Goal: Task Accomplishment & Management: Use online tool/utility

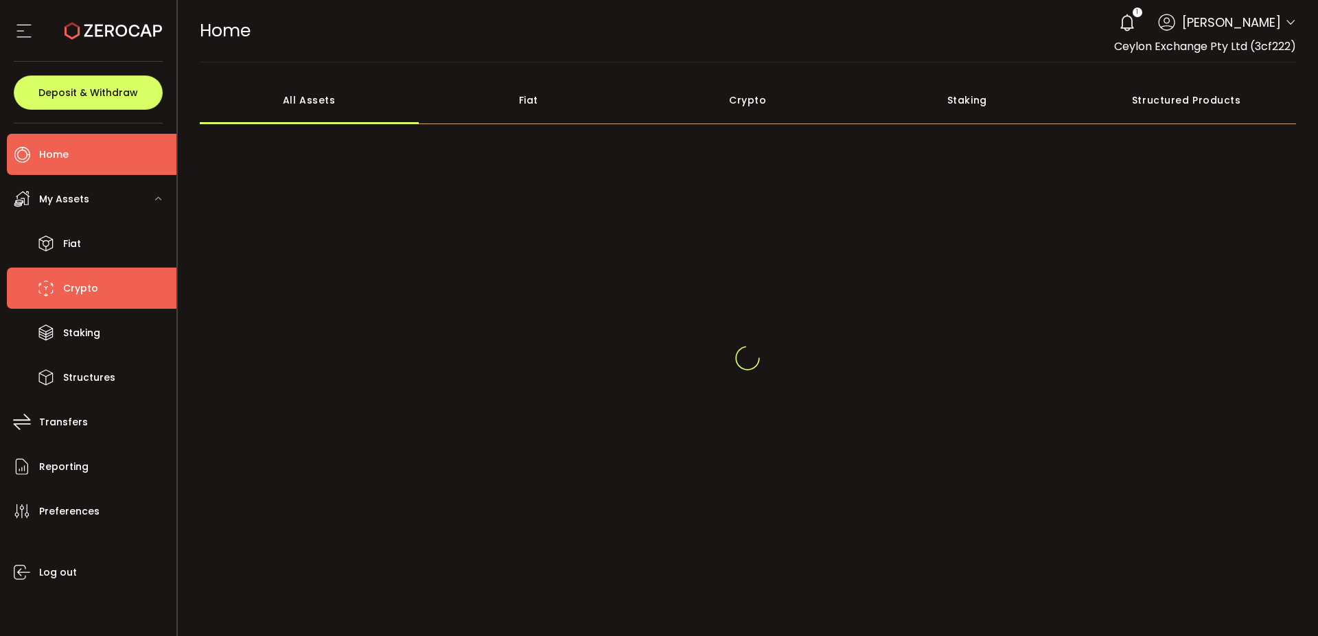
click at [89, 279] on span "Crypto" at bounding box center [80, 289] width 35 height 20
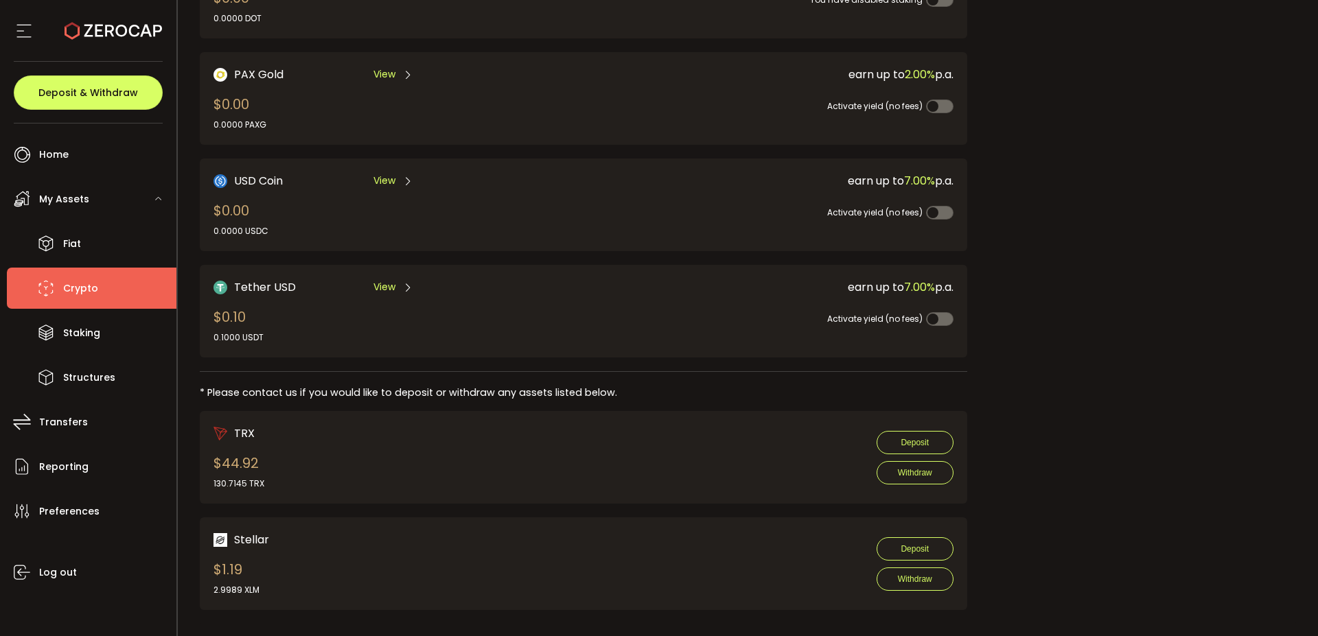
scroll to position [378, 0]
click at [71, 203] on span "My Assets" at bounding box center [64, 199] width 50 height 20
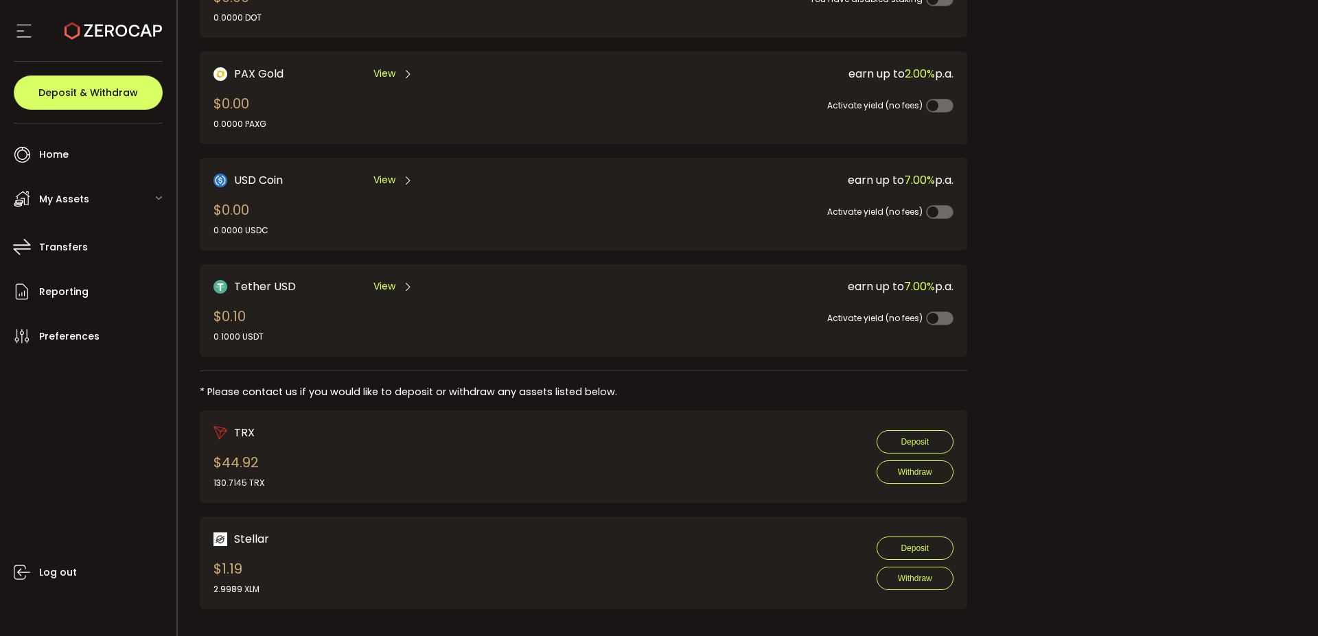
click at [71, 203] on span "My Assets" at bounding box center [64, 199] width 50 height 20
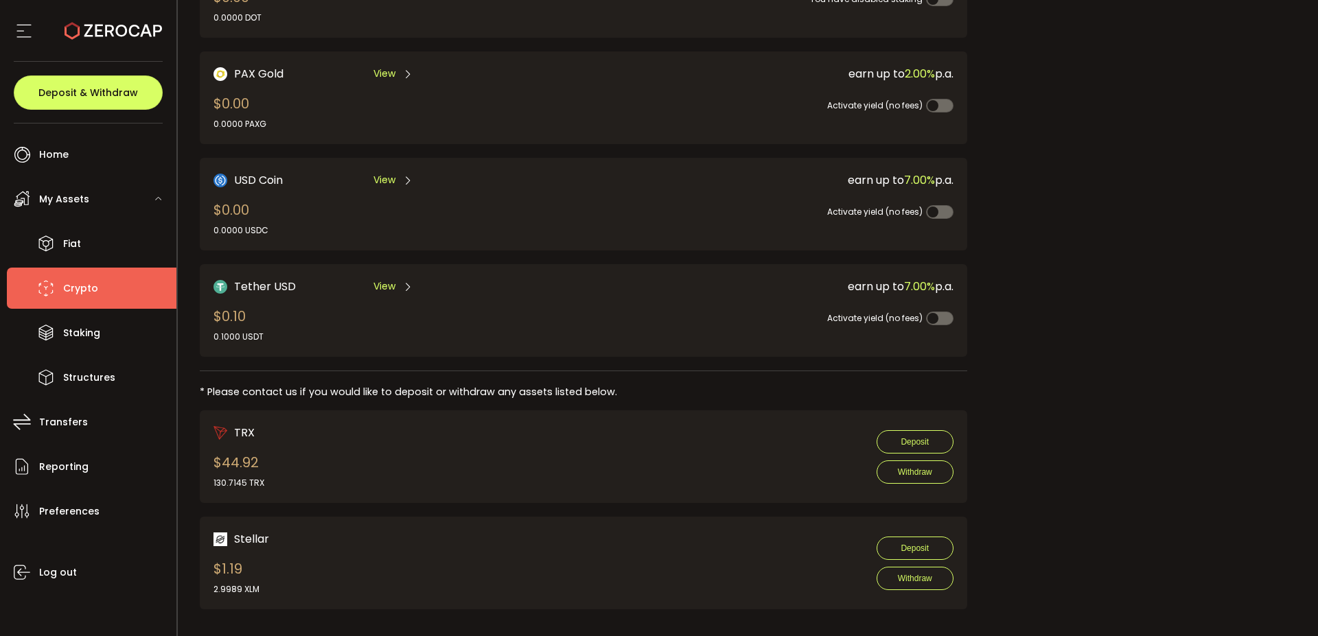
click at [104, 284] on li "Crypto" at bounding box center [92, 288] width 170 height 41
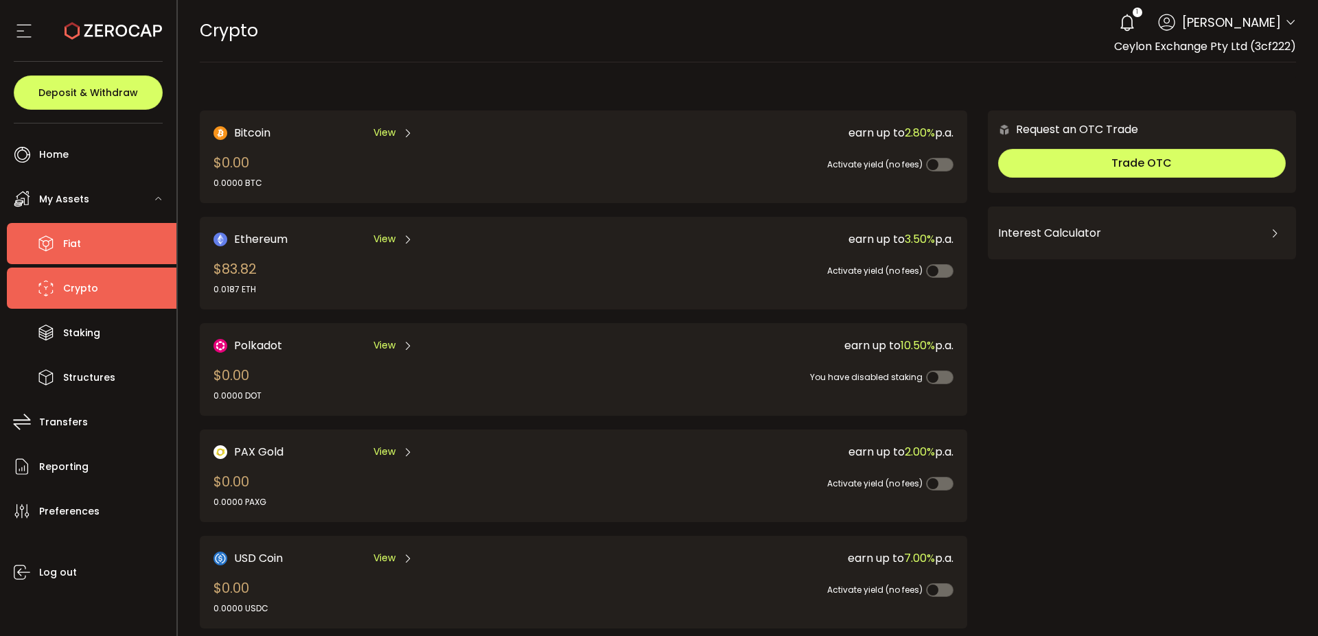
click at [62, 244] on li "Fiat" at bounding box center [92, 243] width 170 height 41
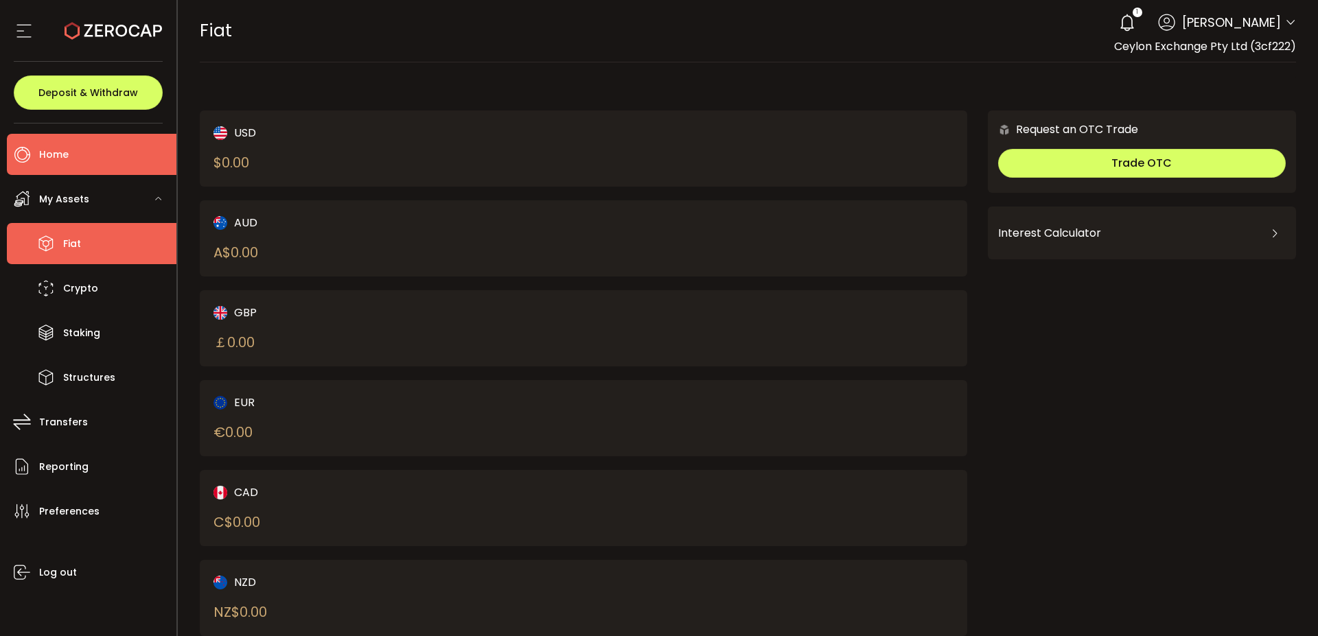
click at [77, 167] on li "Home" at bounding box center [92, 154] width 170 height 41
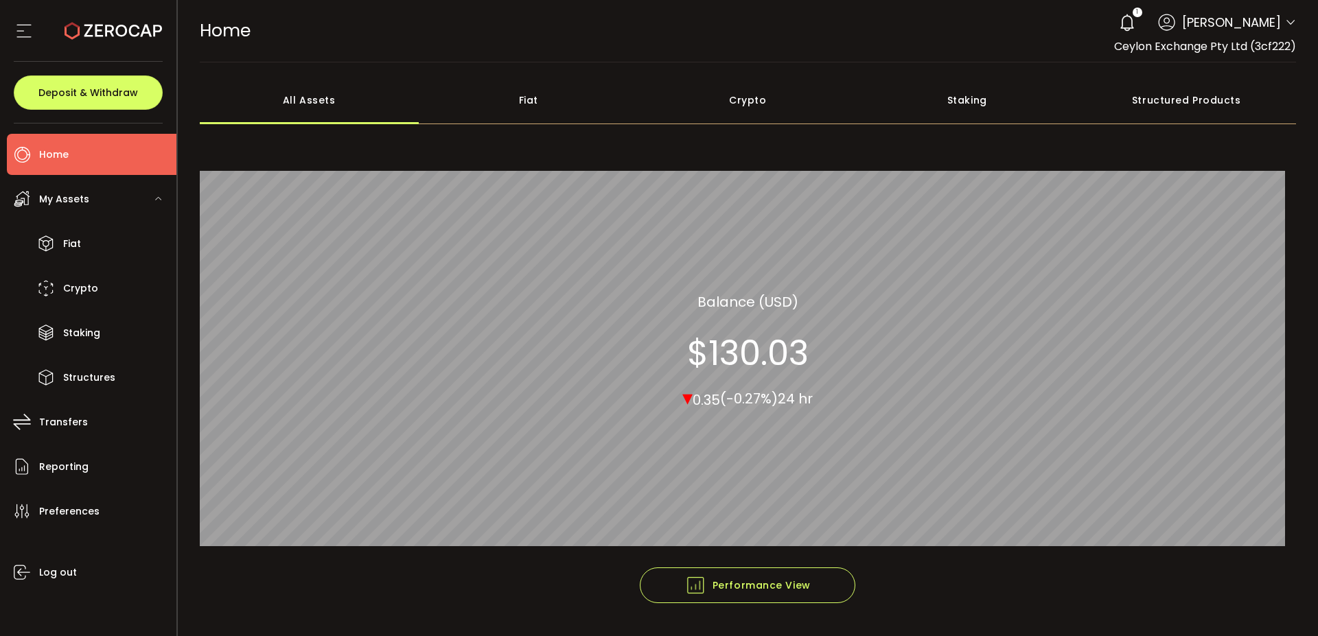
click at [766, 91] on div "Crypto" at bounding box center [749, 100] width 220 height 48
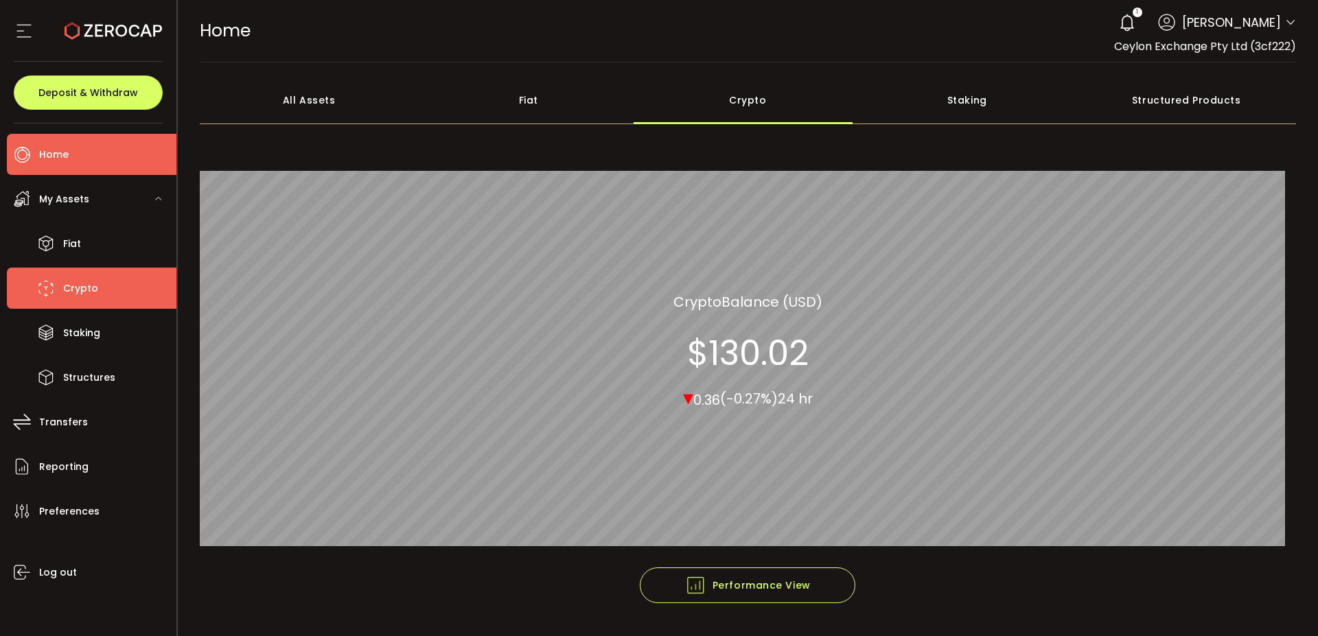
click at [76, 292] on span "Crypto" at bounding box center [80, 289] width 35 height 20
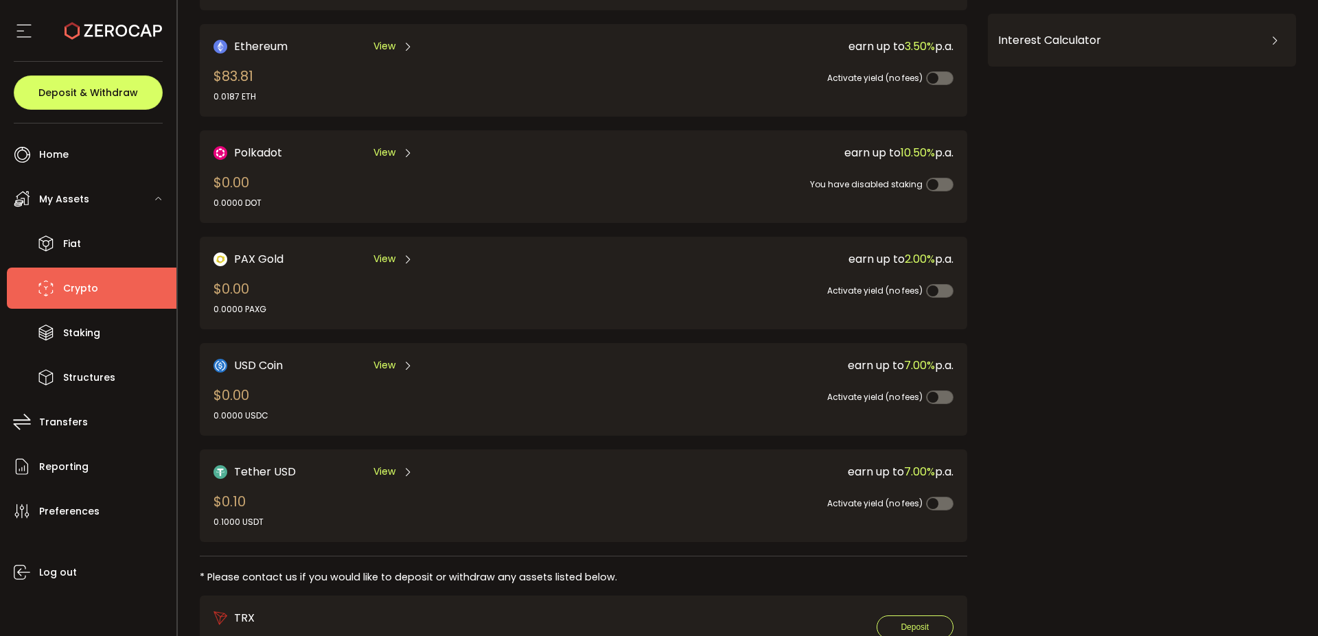
scroll to position [200, 0]
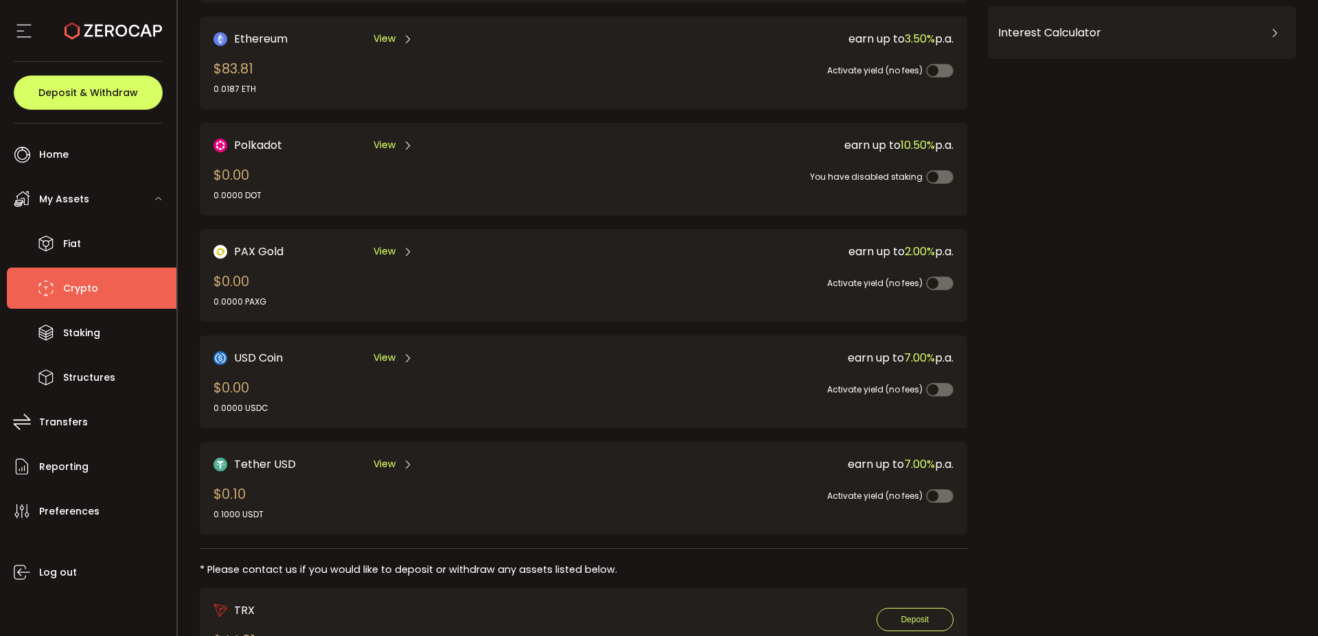
click at [1112, 304] on div "Request an OTC Trade Trade OTC Buy Sell Crypto *** BTC ETH USDT USDC PAXG DOT F…" at bounding box center [1142, 355] width 308 height 891
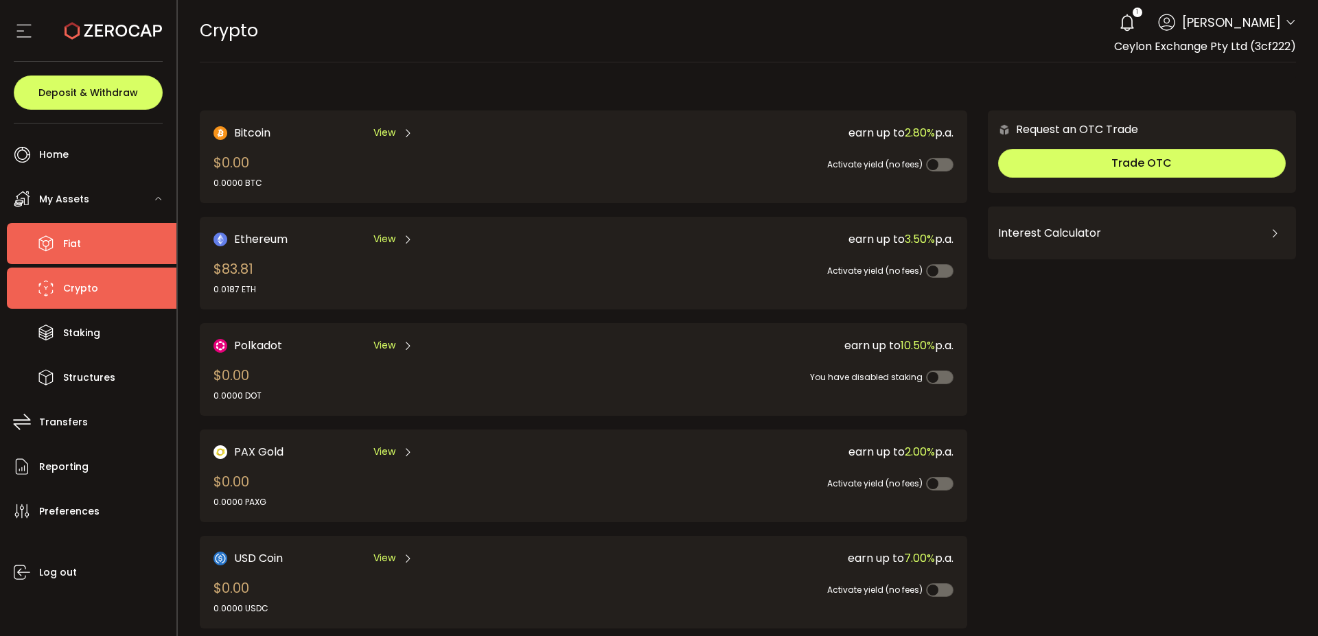
click at [93, 256] on li "Fiat" at bounding box center [92, 243] width 170 height 41
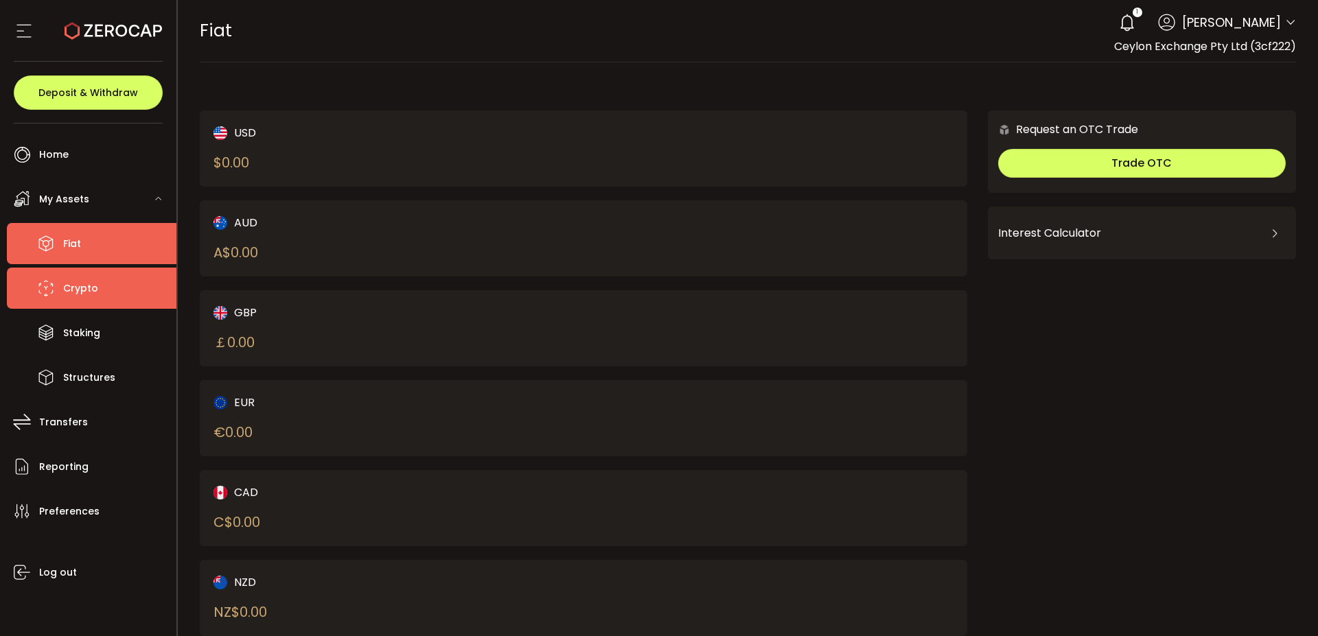
click at [89, 287] on span "Crypto" at bounding box center [80, 289] width 35 height 20
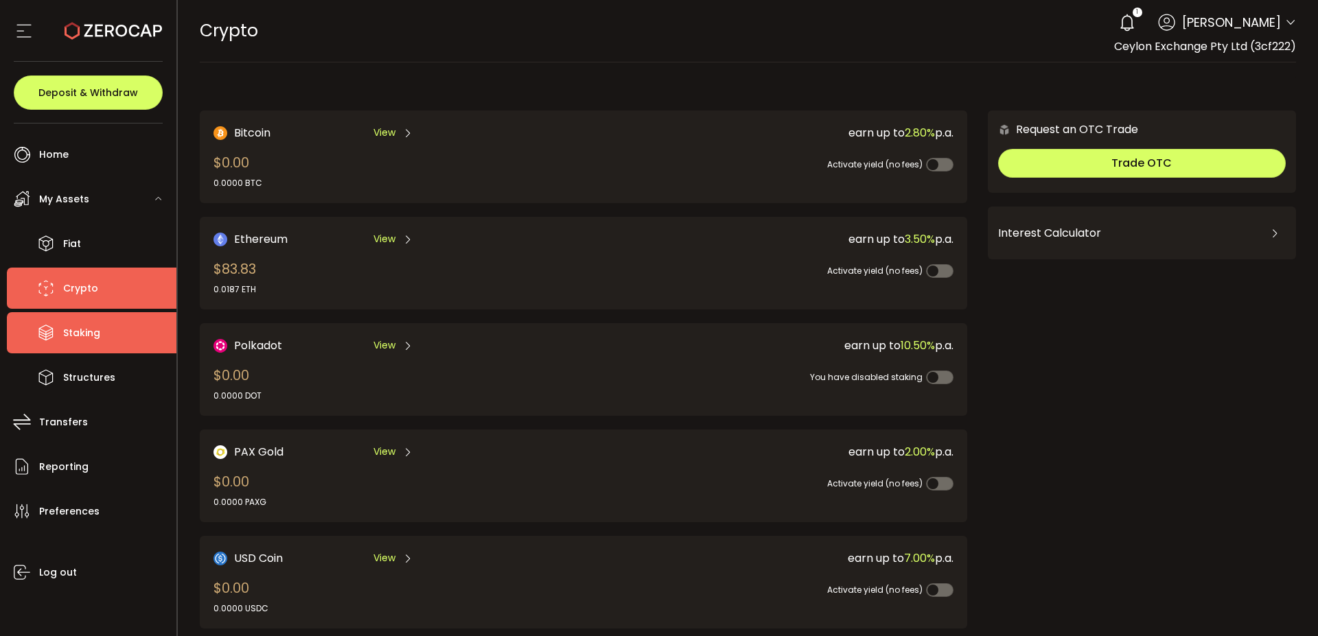
click at [100, 318] on li "Staking" at bounding box center [92, 332] width 170 height 41
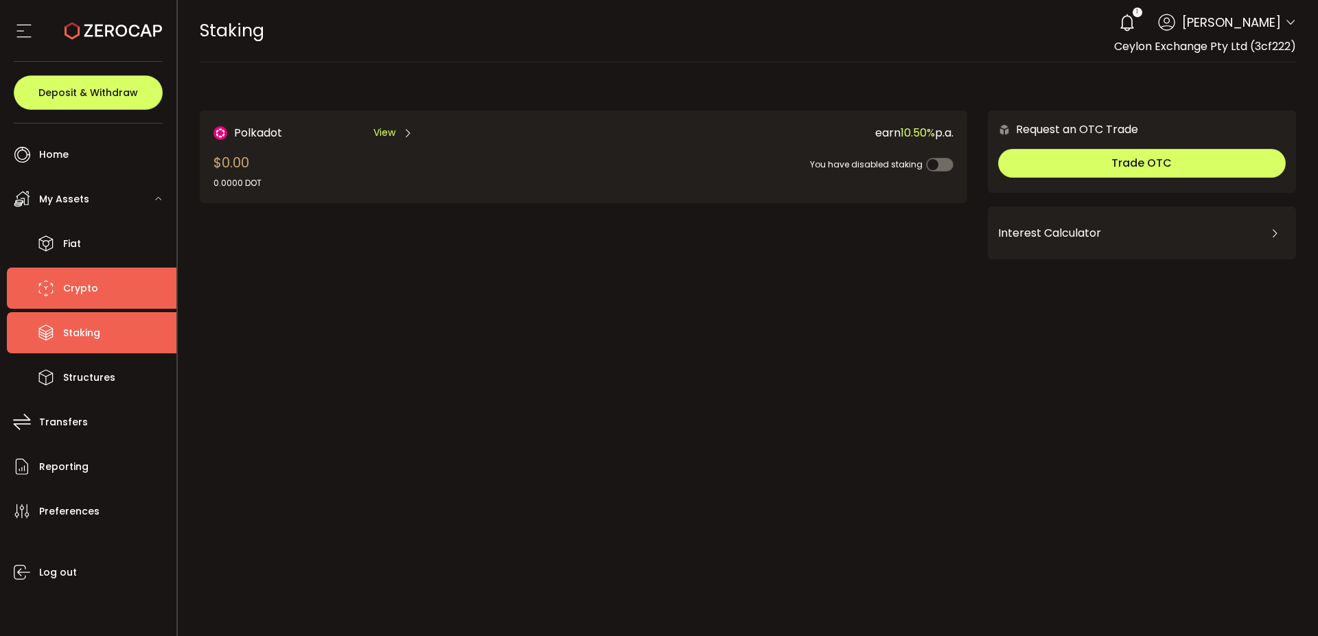
click at [82, 301] on li "Crypto" at bounding box center [92, 288] width 170 height 41
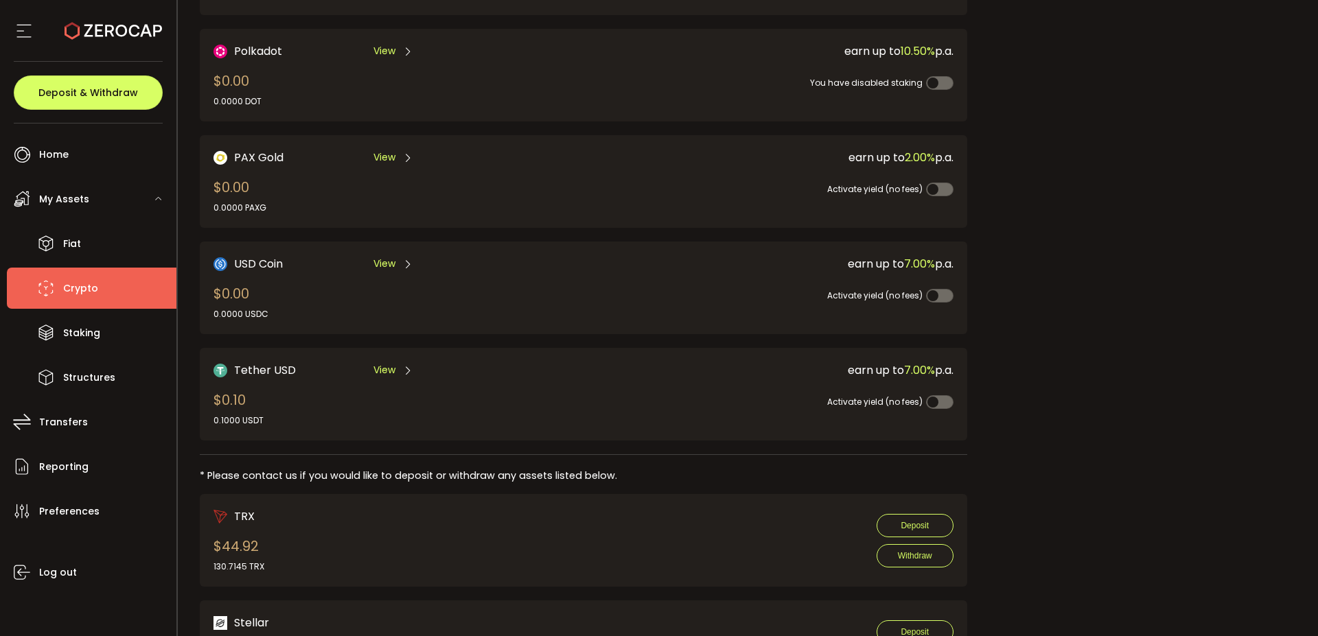
scroll to position [310, 0]
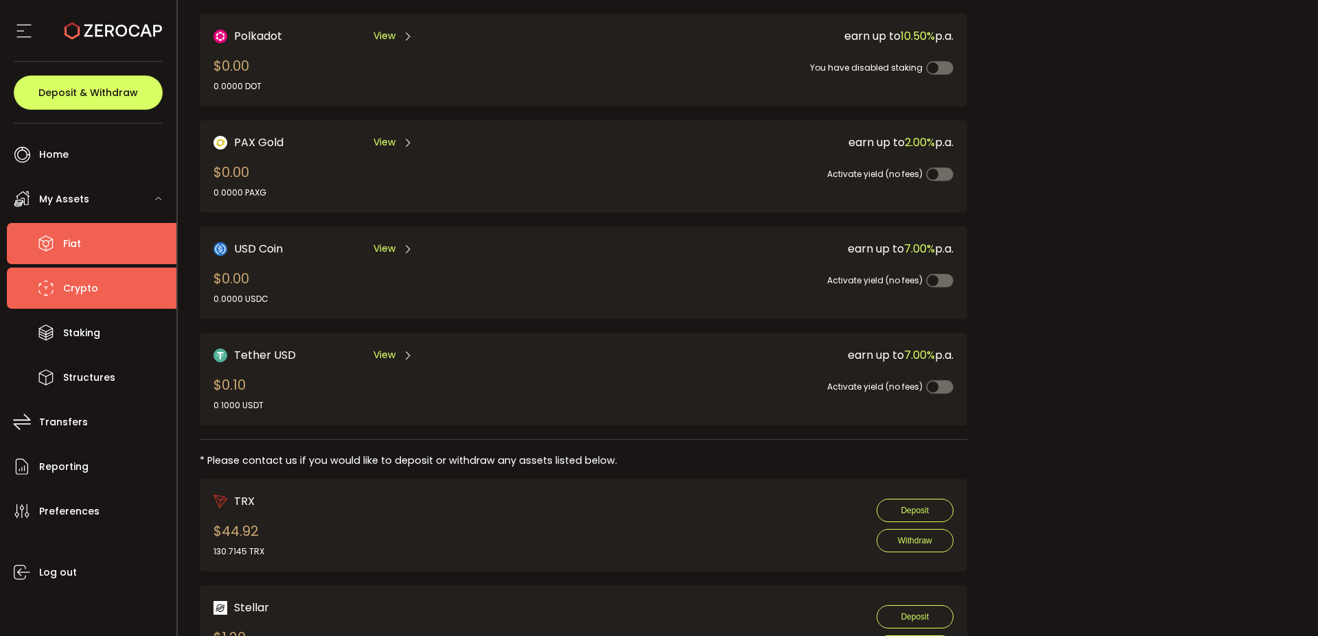
click at [61, 234] on li "Fiat" at bounding box center [92, 243] width 170 height 41
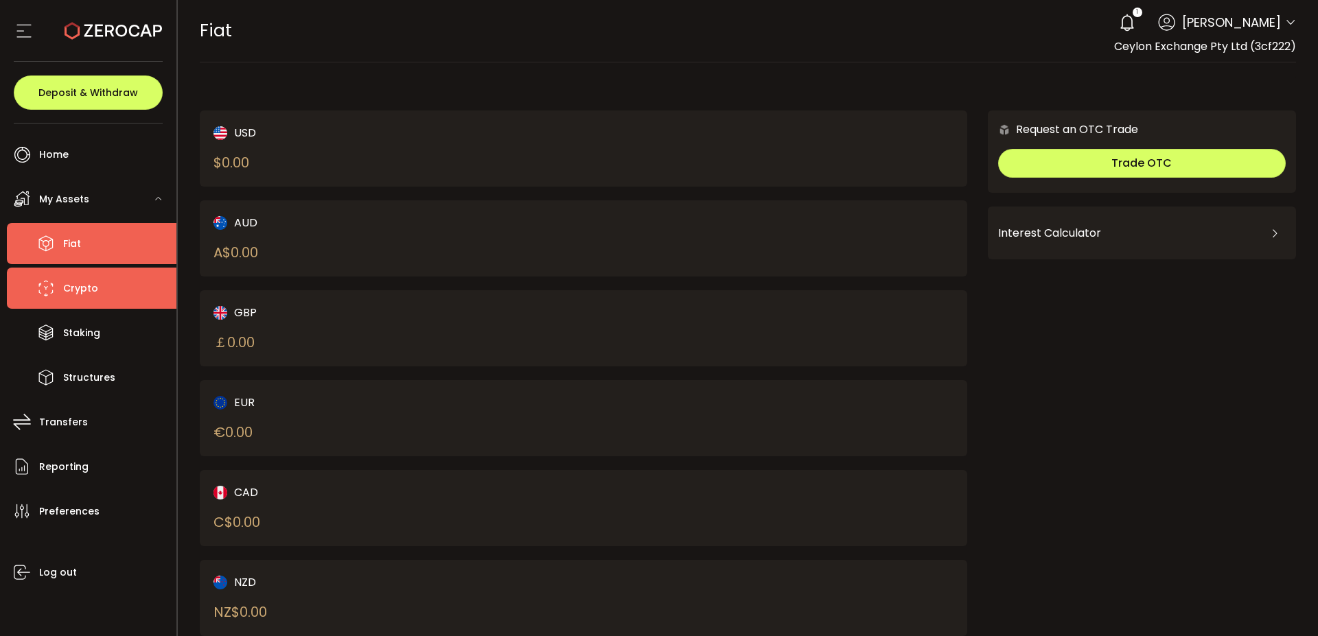
click at [107, 286] on li "Crypto" at bounding box center [92, 288] width 170 height 41
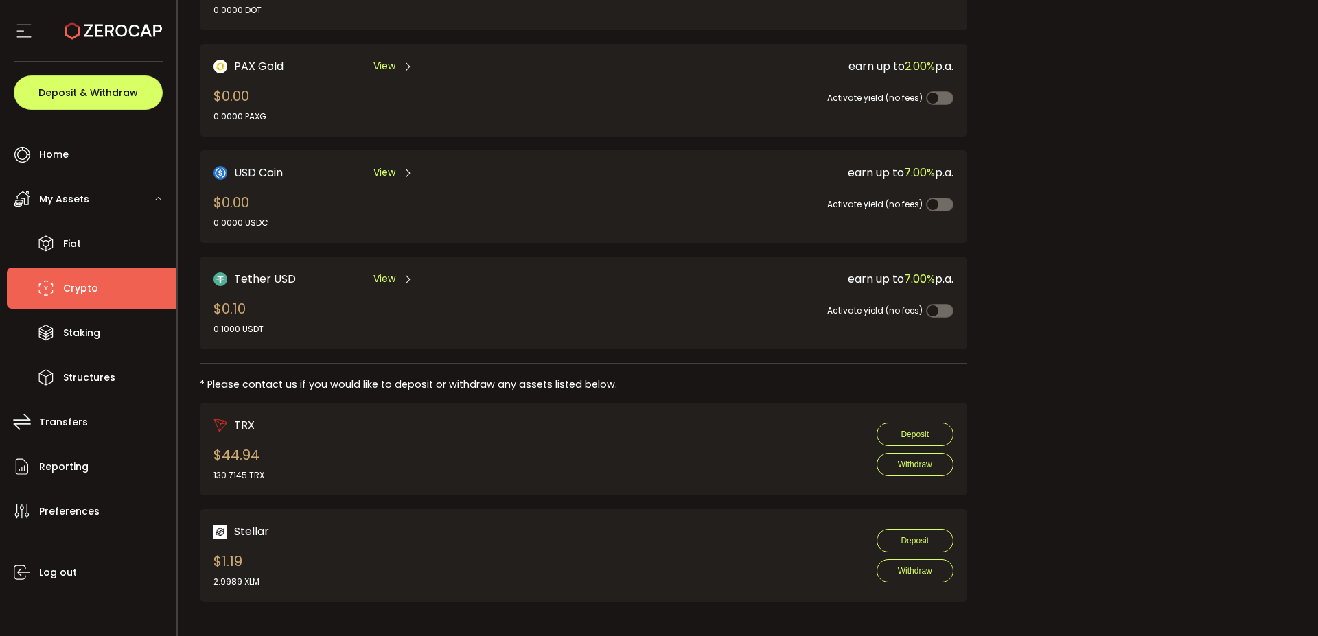
scroll to position [391, 0]
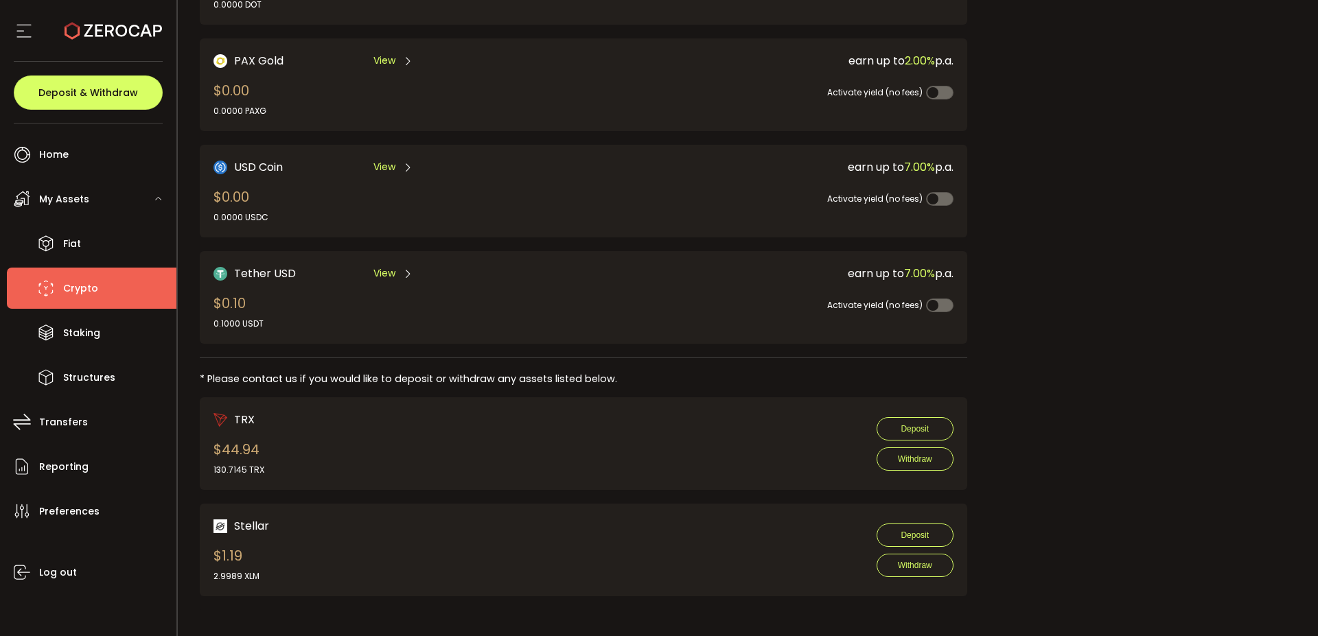
click at [593, 468] on div "TRX $44.94 130.7145 TRX Deposit Withdraw" at bounding box center [584, 443] width 740 height 65
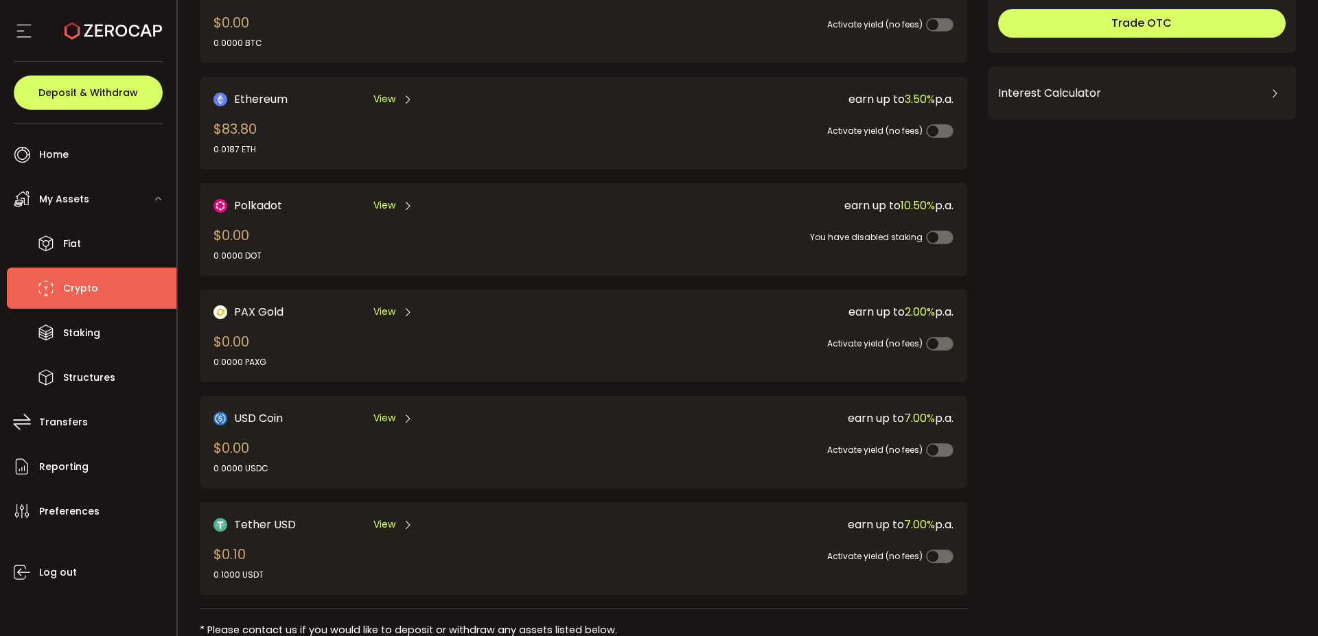
scroll to position [0, 0]
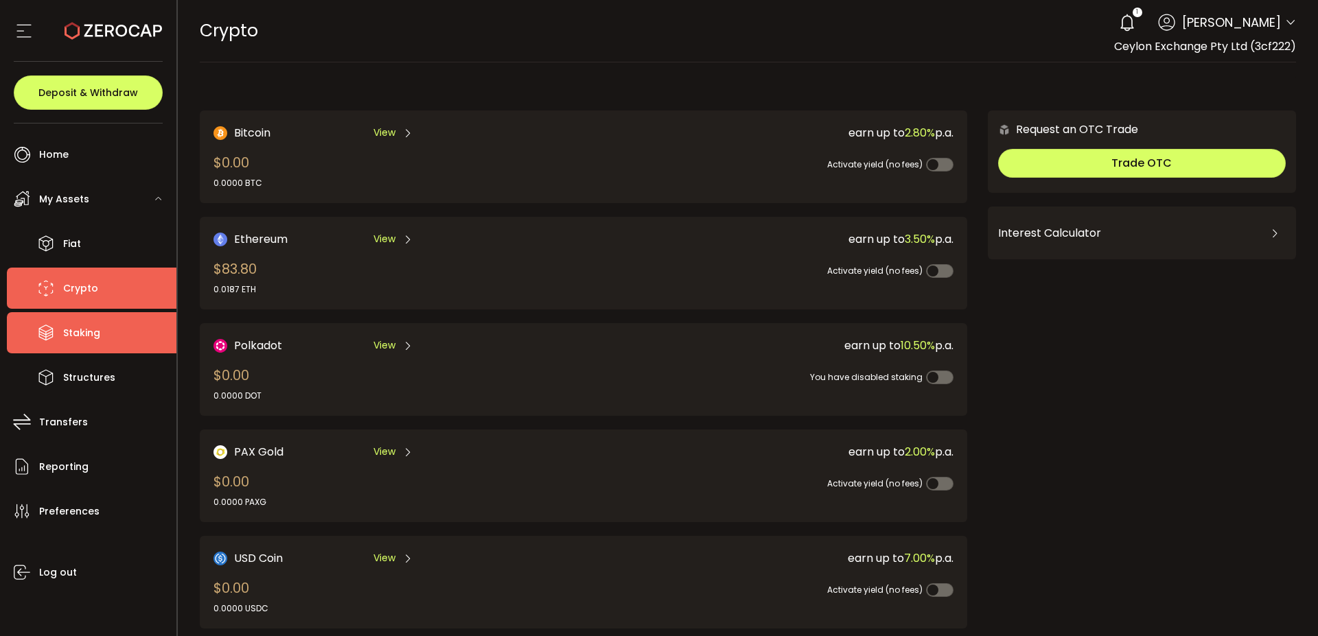
click at [127, 321] on li "Staking" at bounding box center [92, 332] width 170 height 41
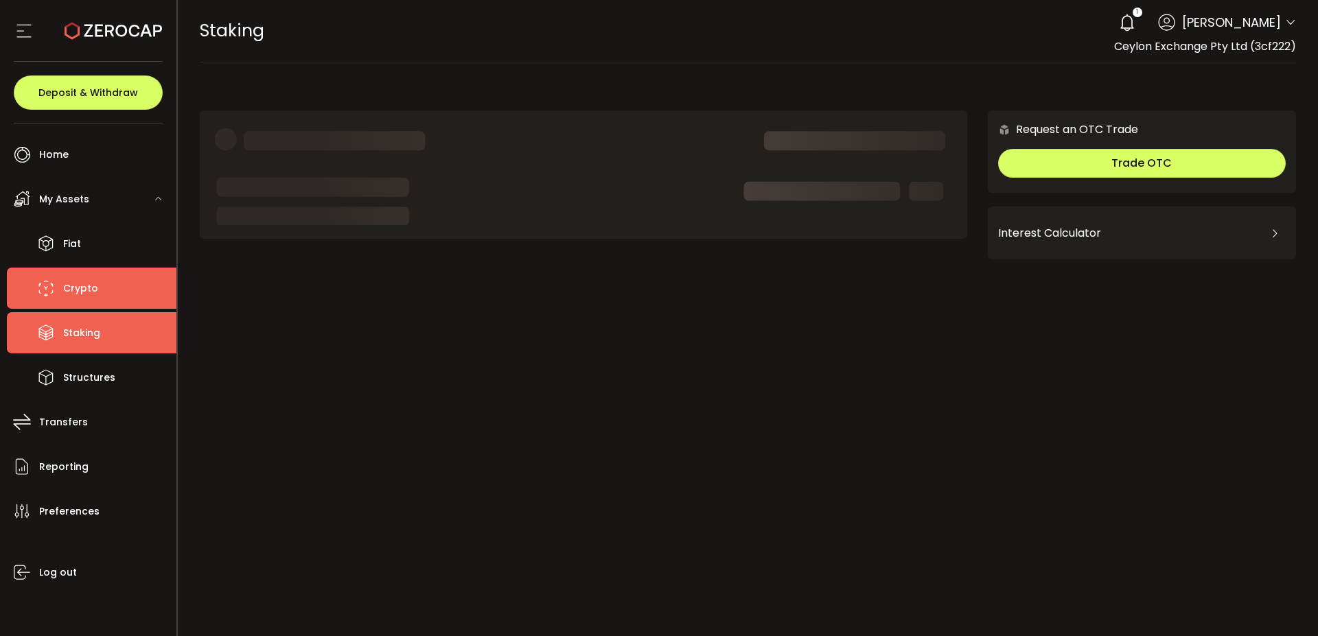
click at [75, 293] on span "Crypto" at bounding box center [80, 289] width 35 height 20
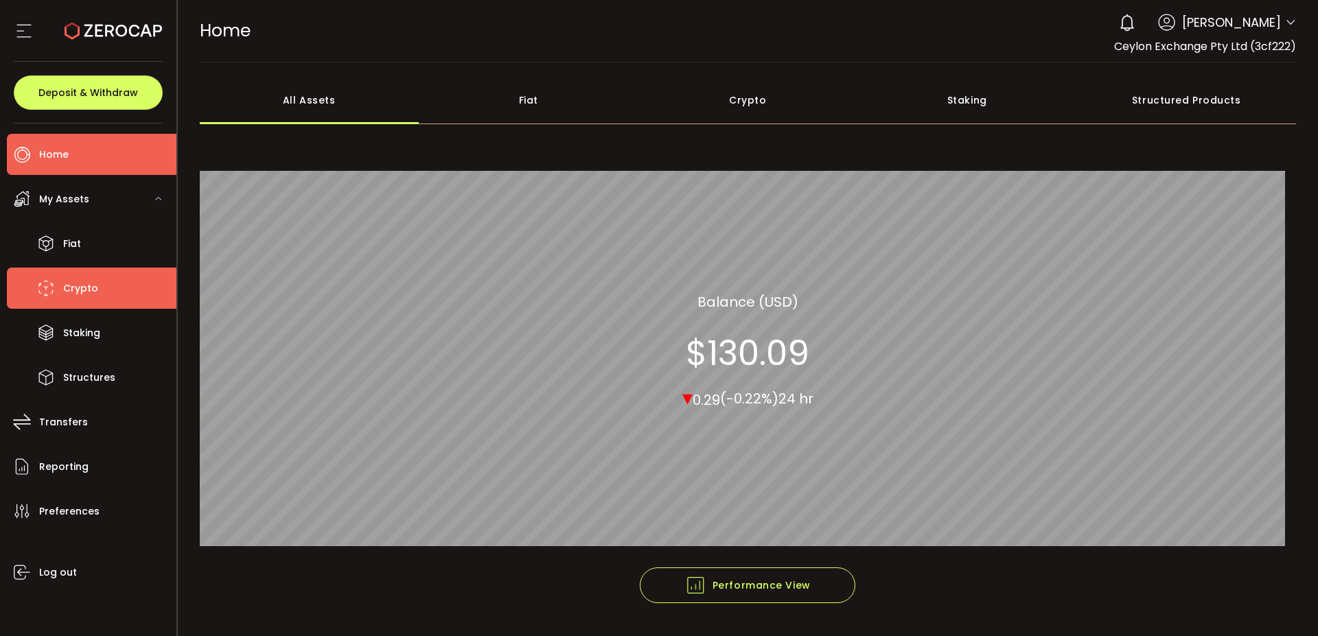
click at [58, 285] on li "Crypto" at bounding box center [92, 288] width 170 height 41
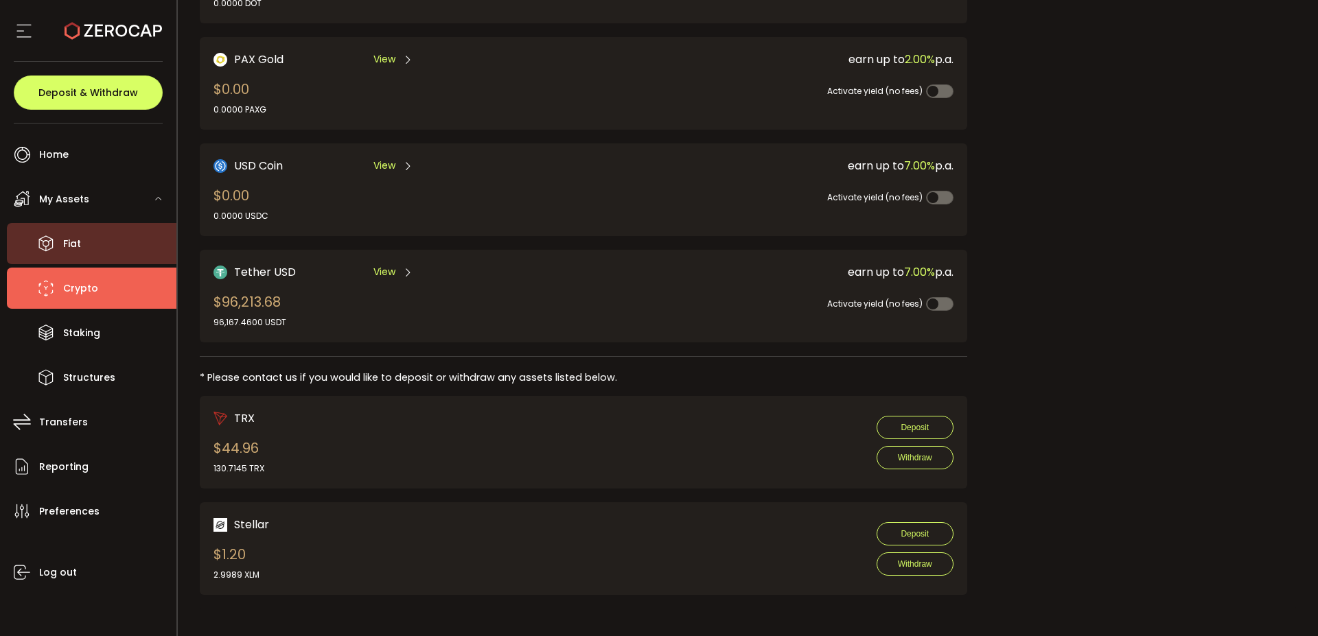
scroll to position [399, 0]
click at [387, 265] on span "View" at bounding box center [384, 272] width 22 height 14
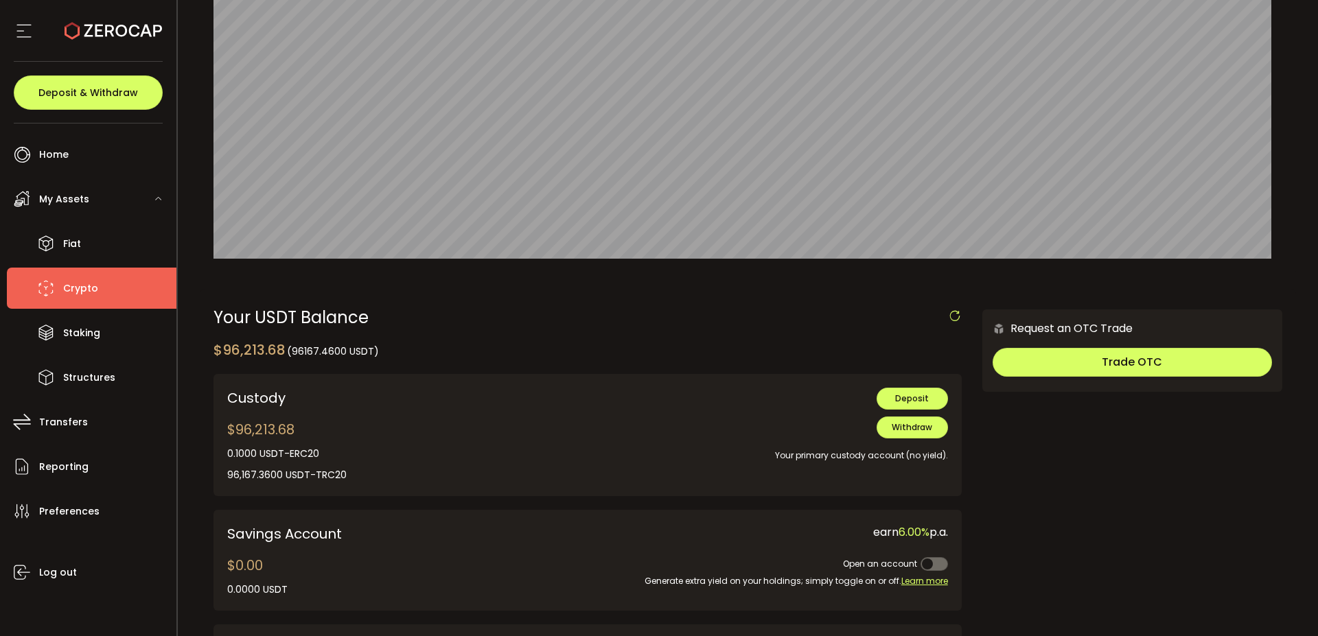
scroll to position [163, 0]
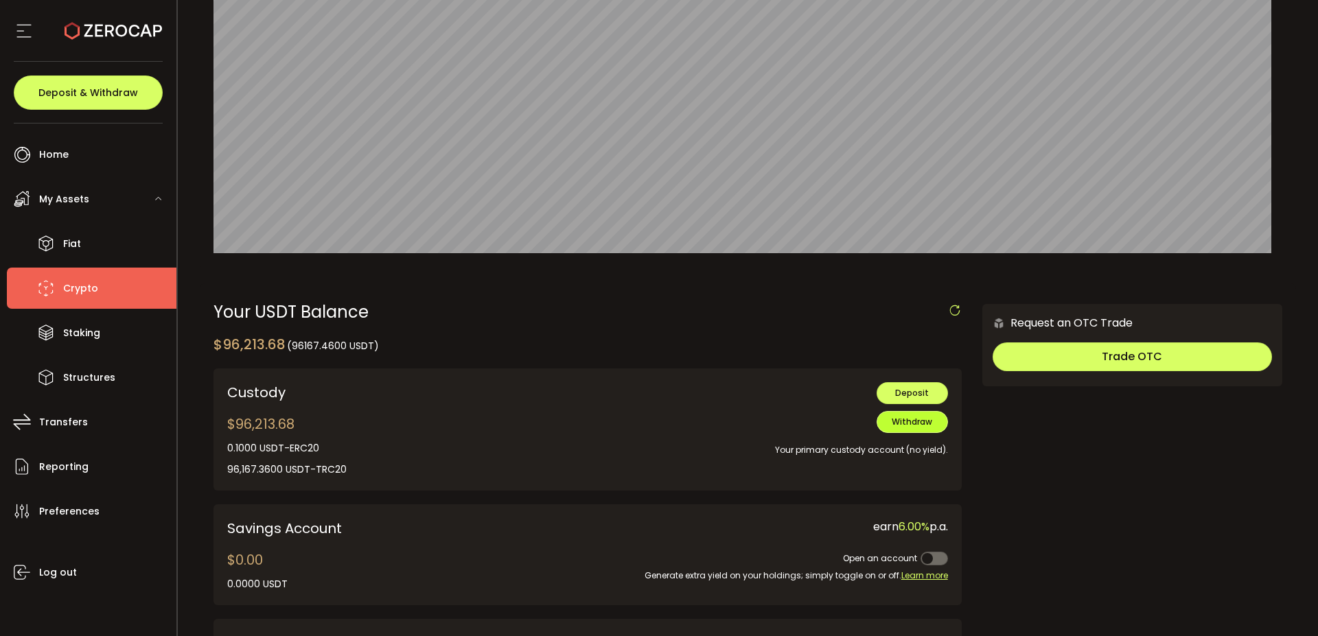
click at [896, 420] on span "Withdraw" at bounding box center [912, 422] width 41 height 12
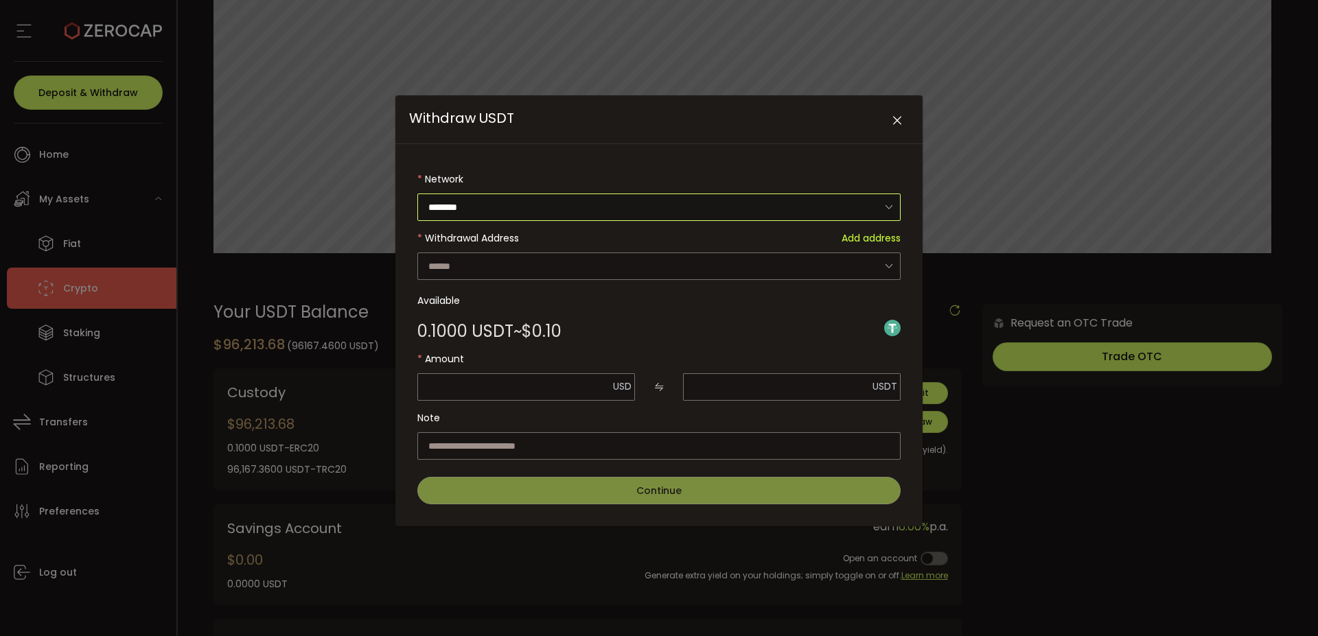
click at [653, 203] on input "********" at bounding box center [658, 207] width 483 height 27
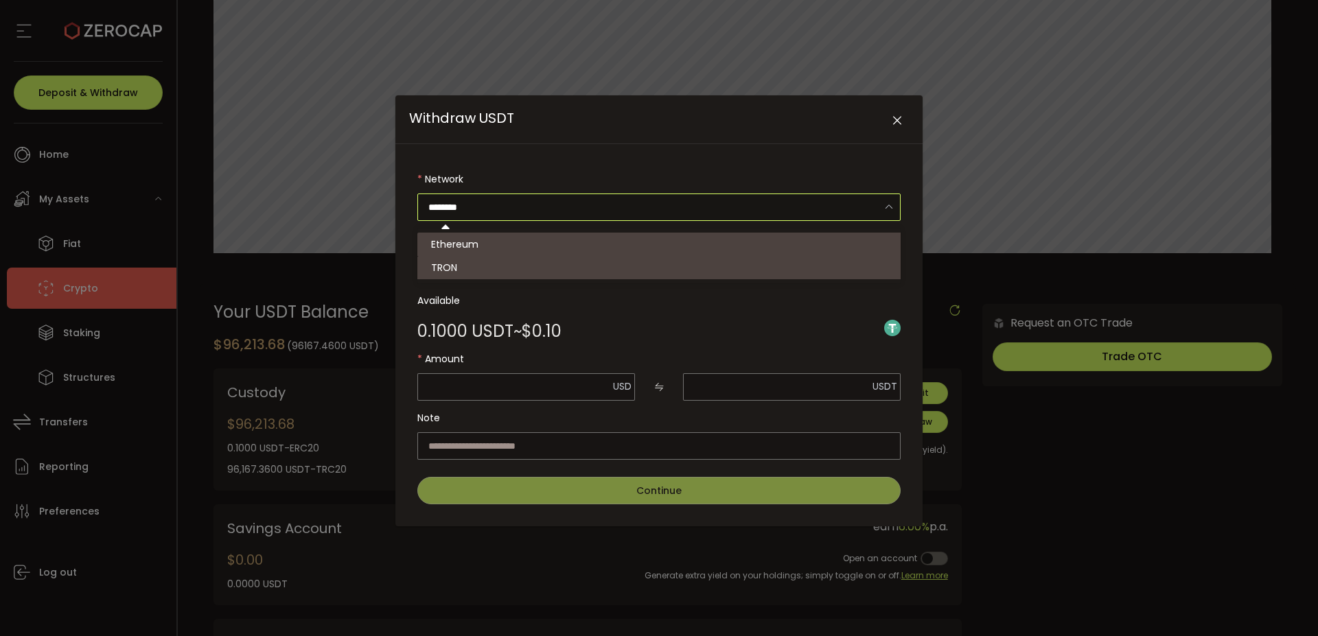
click at [665, 268] on li "TRON" at bounding box center [664, 267] width 495 height 23
type input "****"
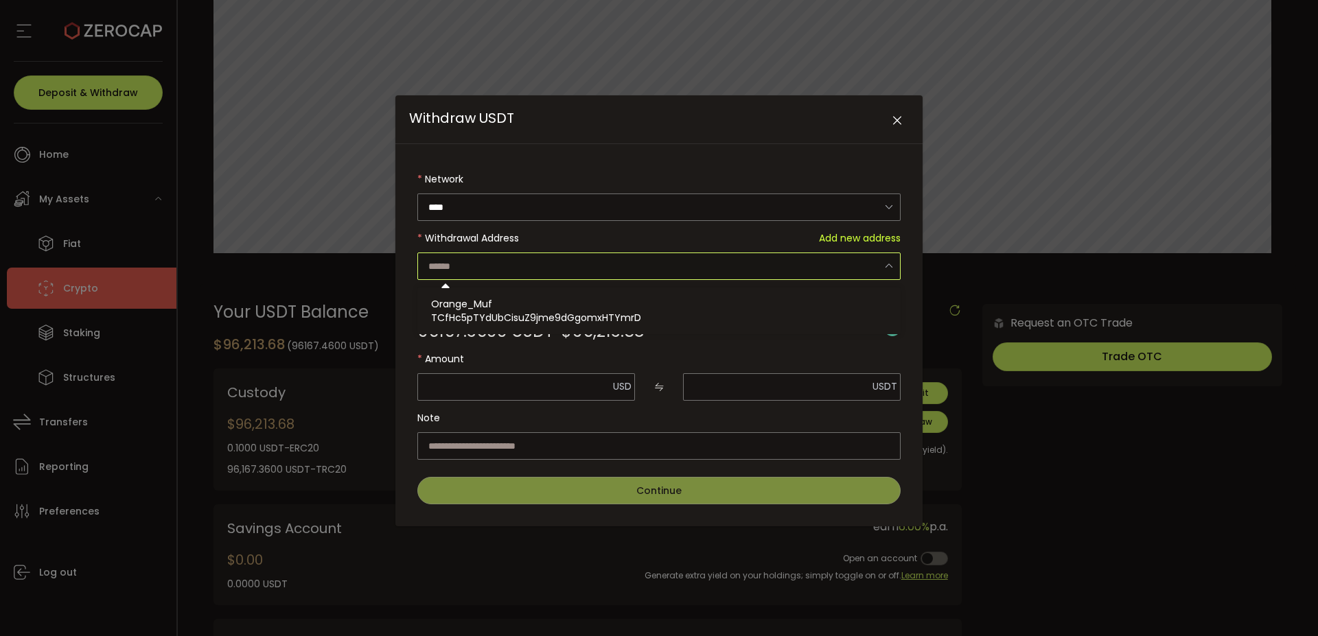
click at [632, 268] on input "Withdraw USDT" at bounding box center [658, 266] width 483 height 27
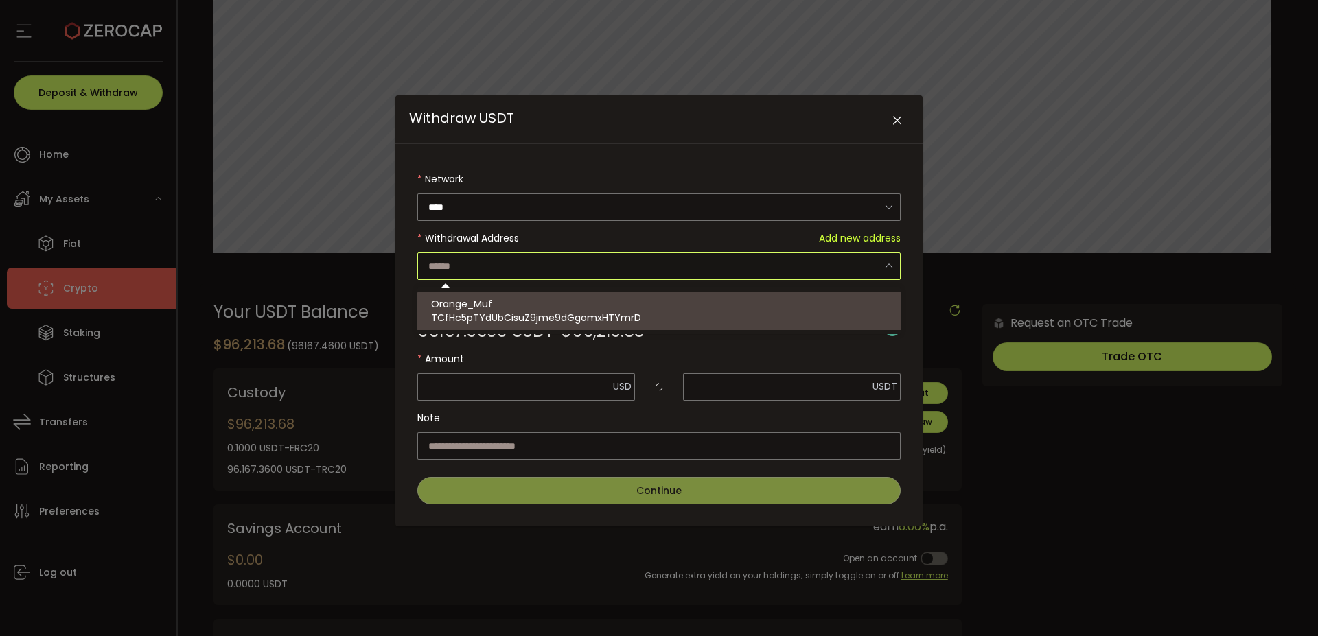
click at [636, 297] on div "Orange_Muf TCfHc5pTYdUbCisuZ9jme9dGgomxHTYmrD" at bounding box center [665, 311] width 468 height 38
type input "**********"
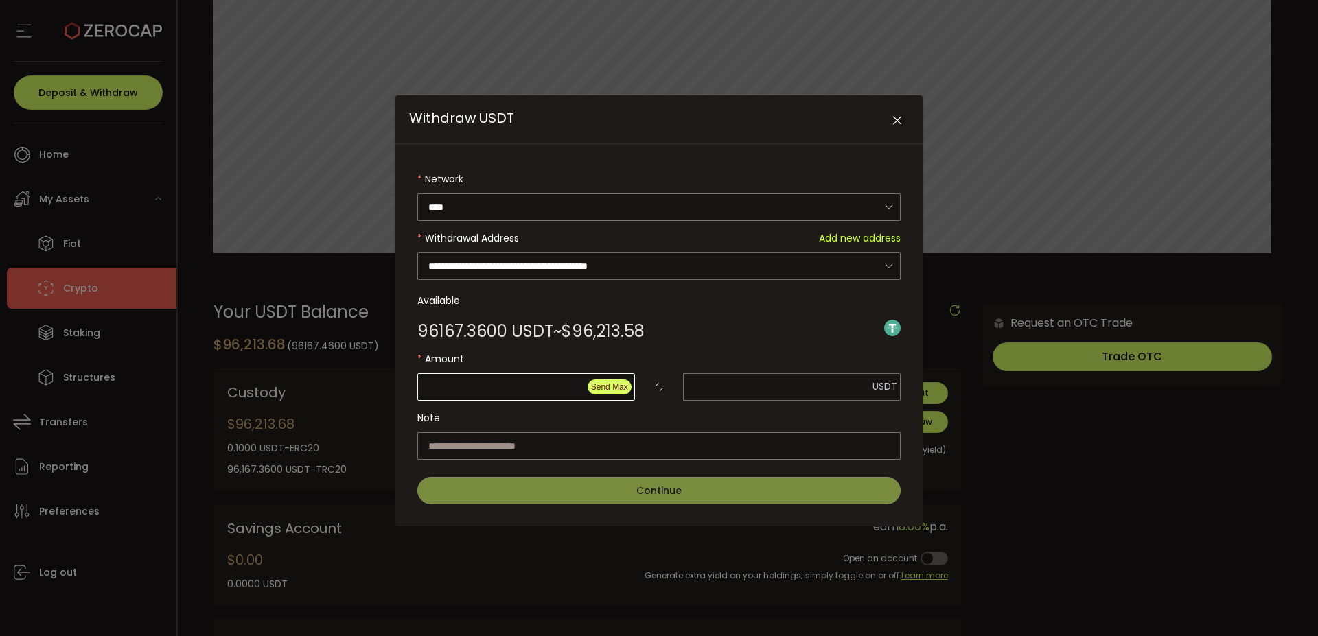
click at [602, 388] on span "Send Max" at bounding box center [609, 387] width 37 height 10
type input "********"
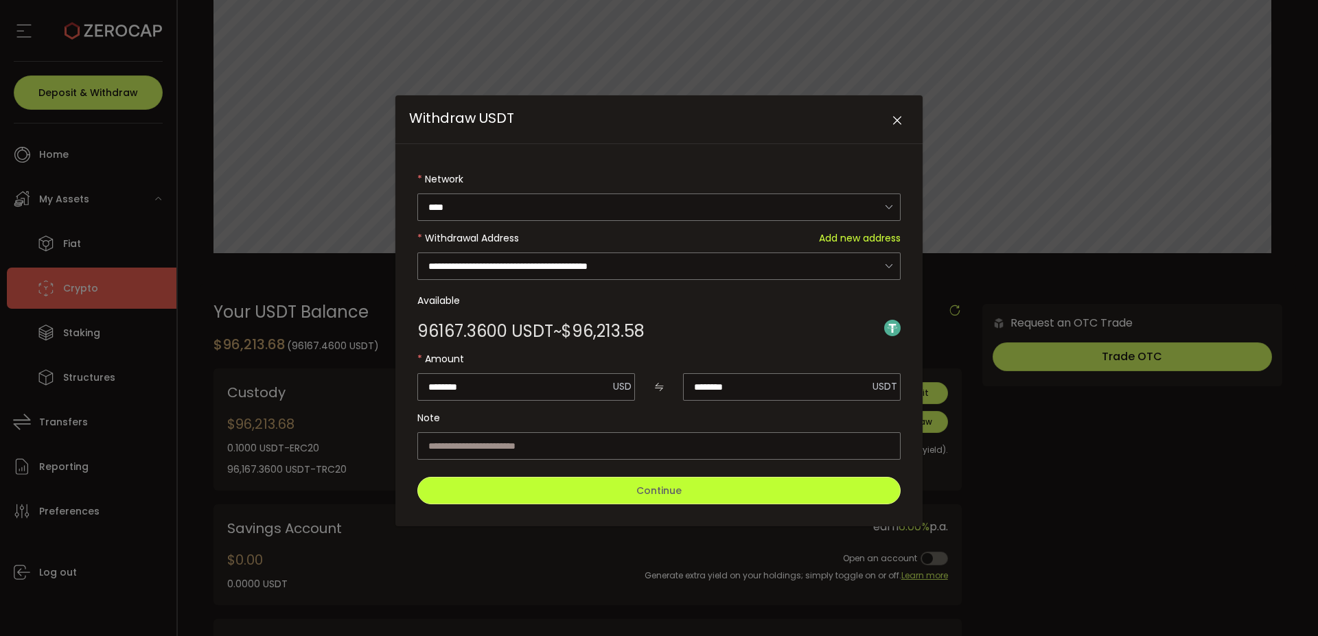
click at [642, 495] on span "Continue" at bounding box center [658, 491] width 45 height 14
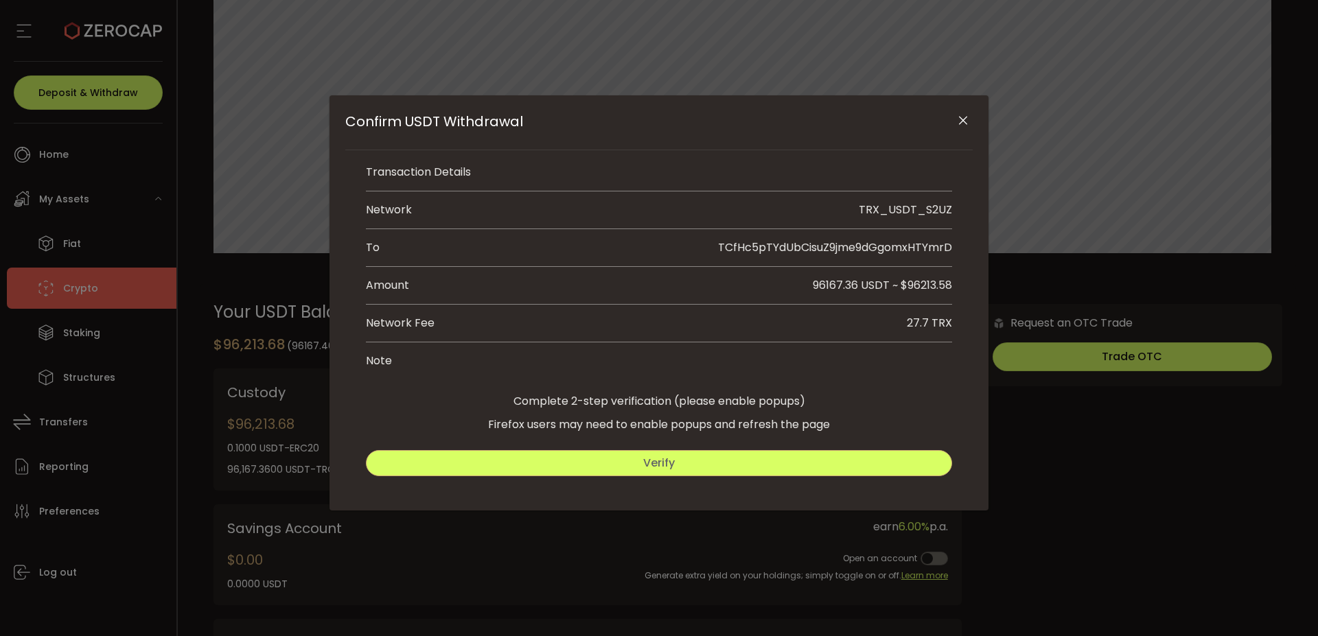
click at [758, 461] on button "Verify" at bounding box center [659, 463] width 586 height 26
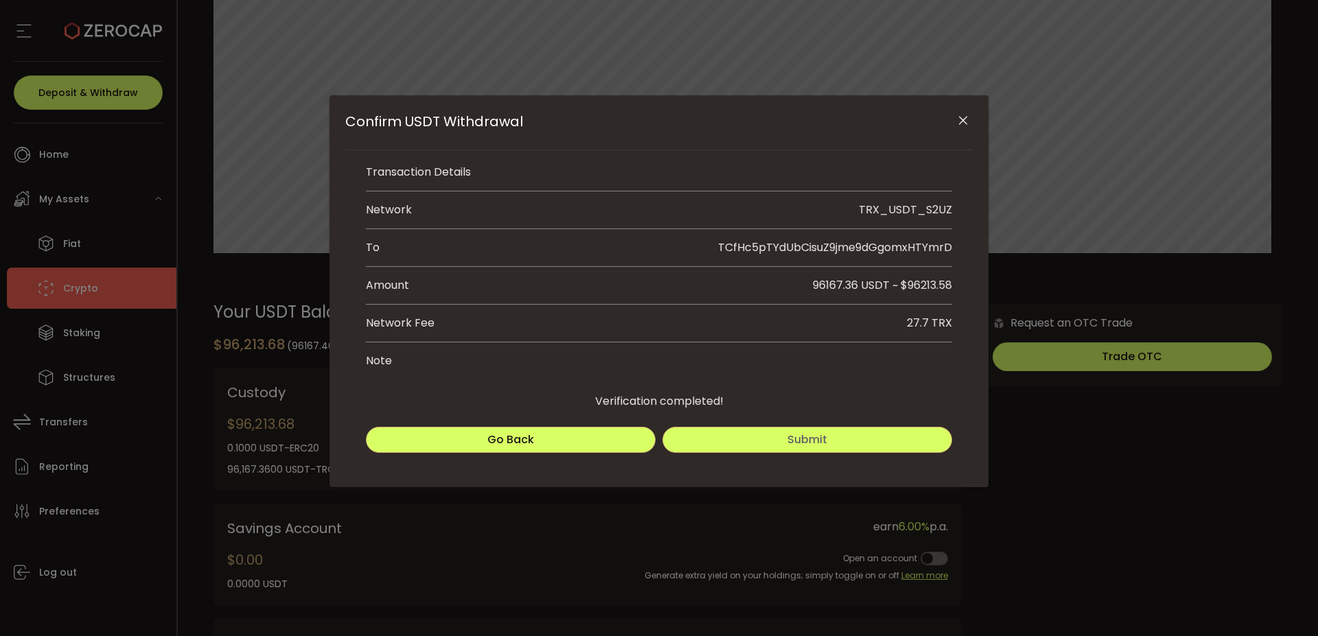
click at [842, 433] on button "Submit" at bounding box center [808, 440] width 290 height 26
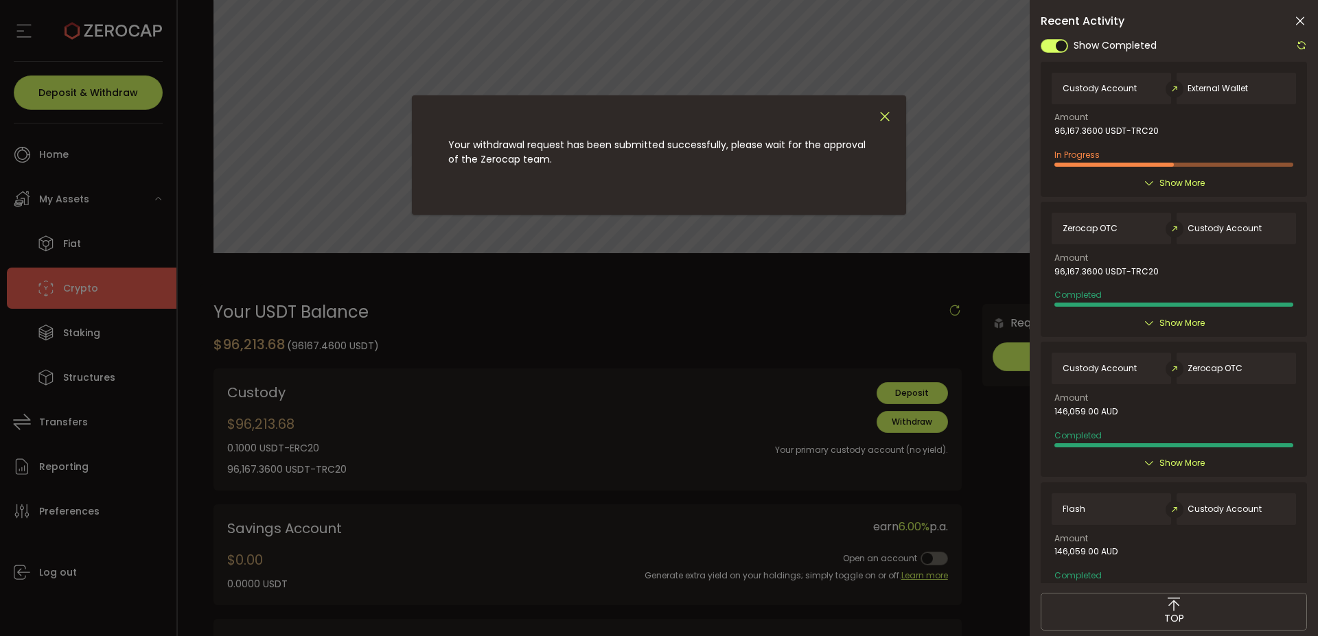
click at [886, 116] on icon "Close" at bounding box center [884, 116] width 15 height 15
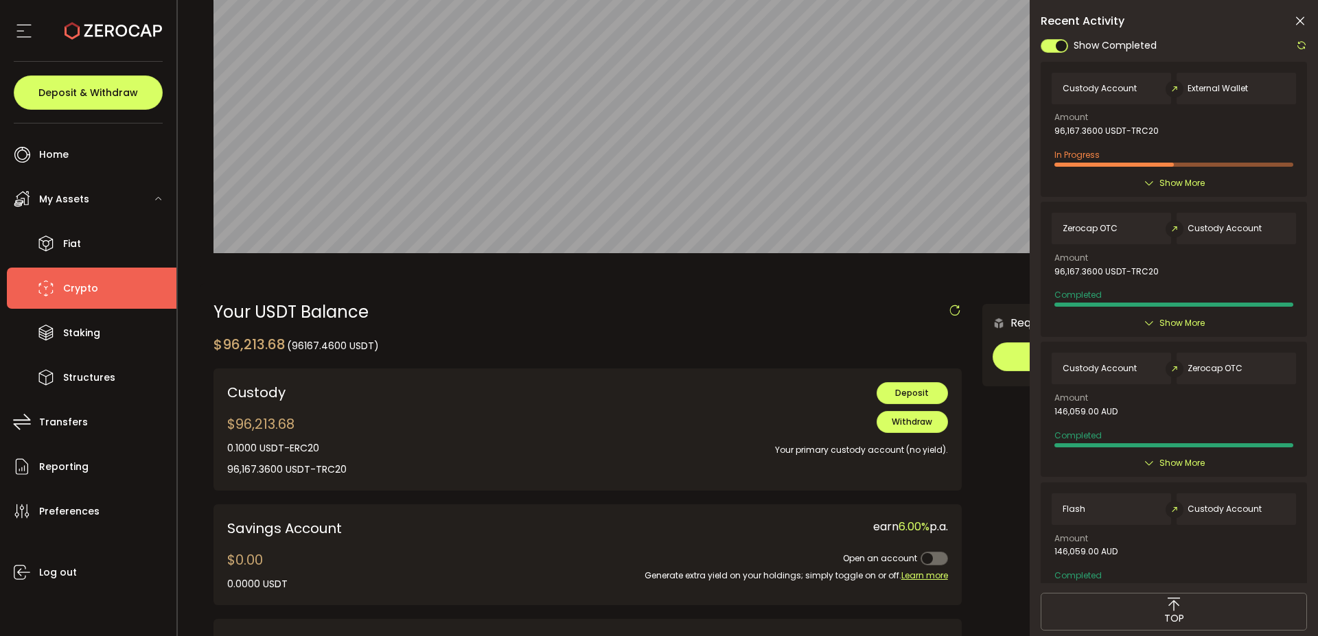
click at [1302, 21] on icon at bounding box center [1301, 21] width 14 height 14
